Goal: Find contact information: Find contact information

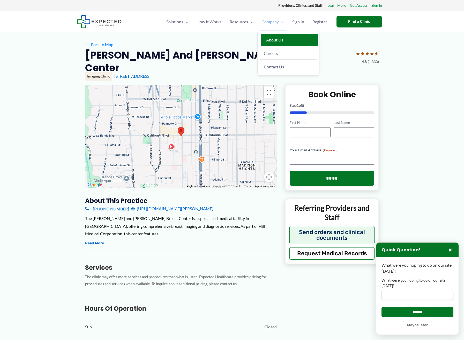
click at [279, 39] on span "About Us" at bounding box center [274, 39] width 17 height 5
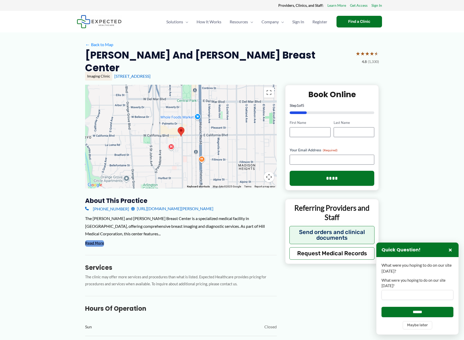
click at [98, 240] on button "Read More" at bounding box center [94, 243] width 19 height 6
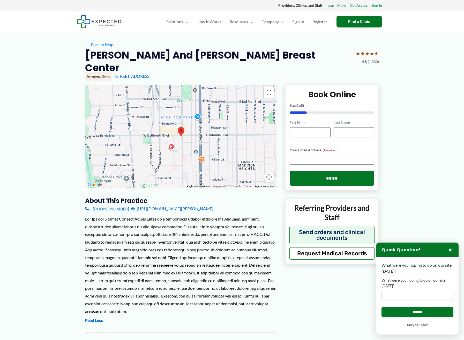
click at [202, 204] on link "https://hillmedical.com/locations/jim-eleanor-randall-breast-center/" at bounding box center [172, 208] width 82 height 8
